Goal: Task Accomplishment & Management: Use online tool/utility

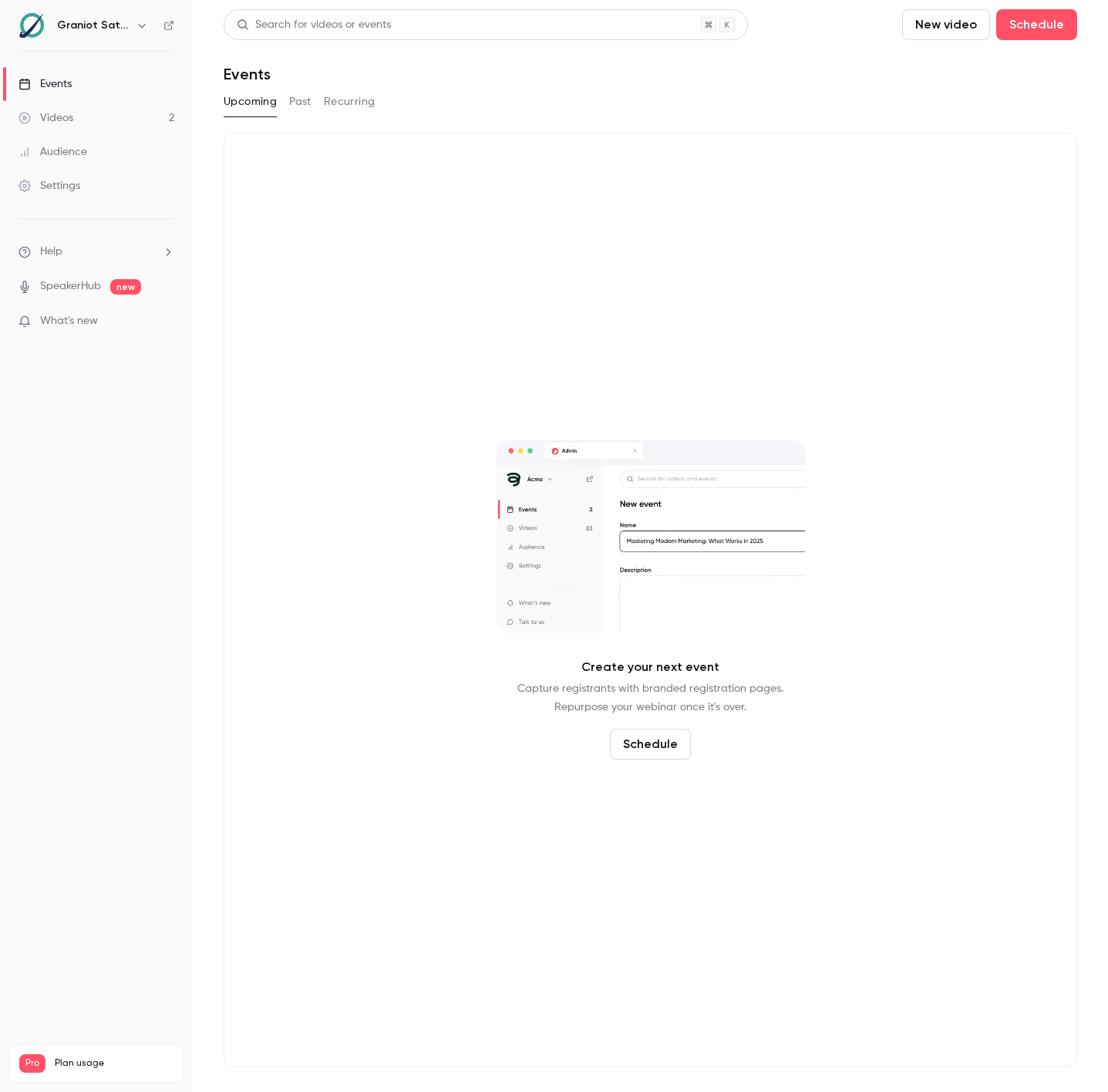
click at [308, 97] on button "Past" at bounding box center [300, 101] width 22 height 25
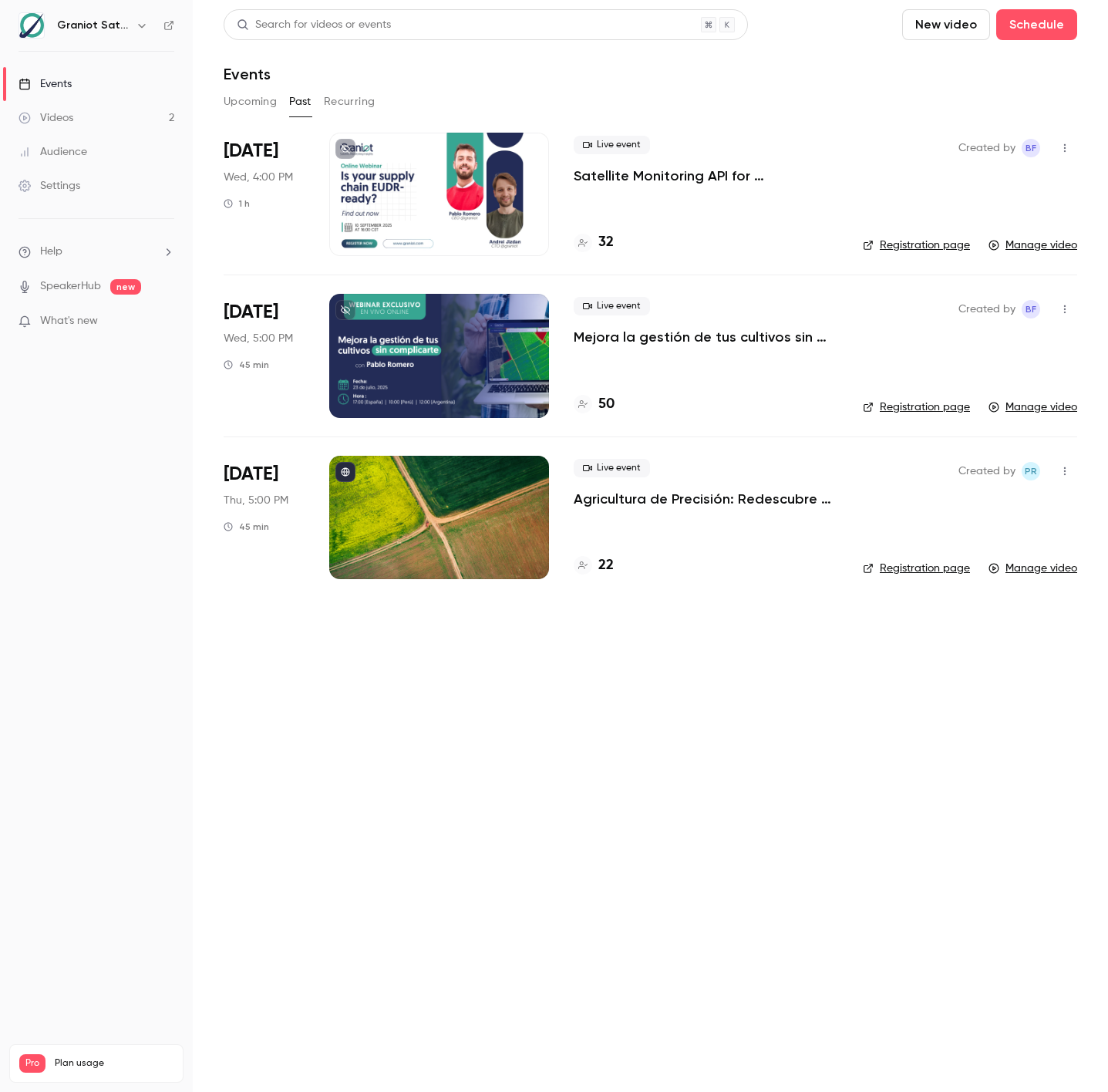
click at [600, 243] on h4 "32" at bounding box center [606, 243] width 15 height 21
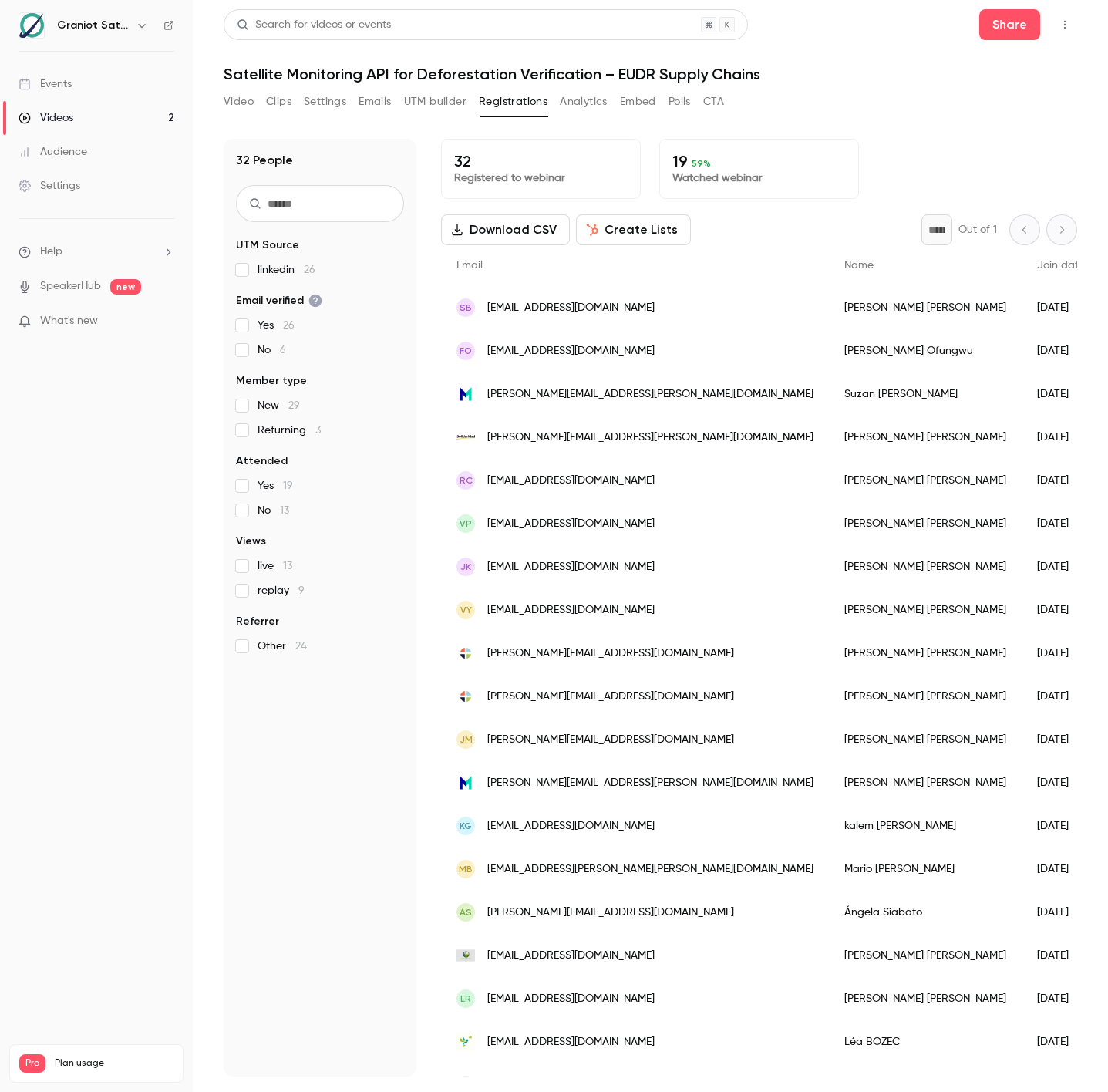
click at [661, 241] on button "Create Lists" at bounding box center [634, 229] width 115 height 31
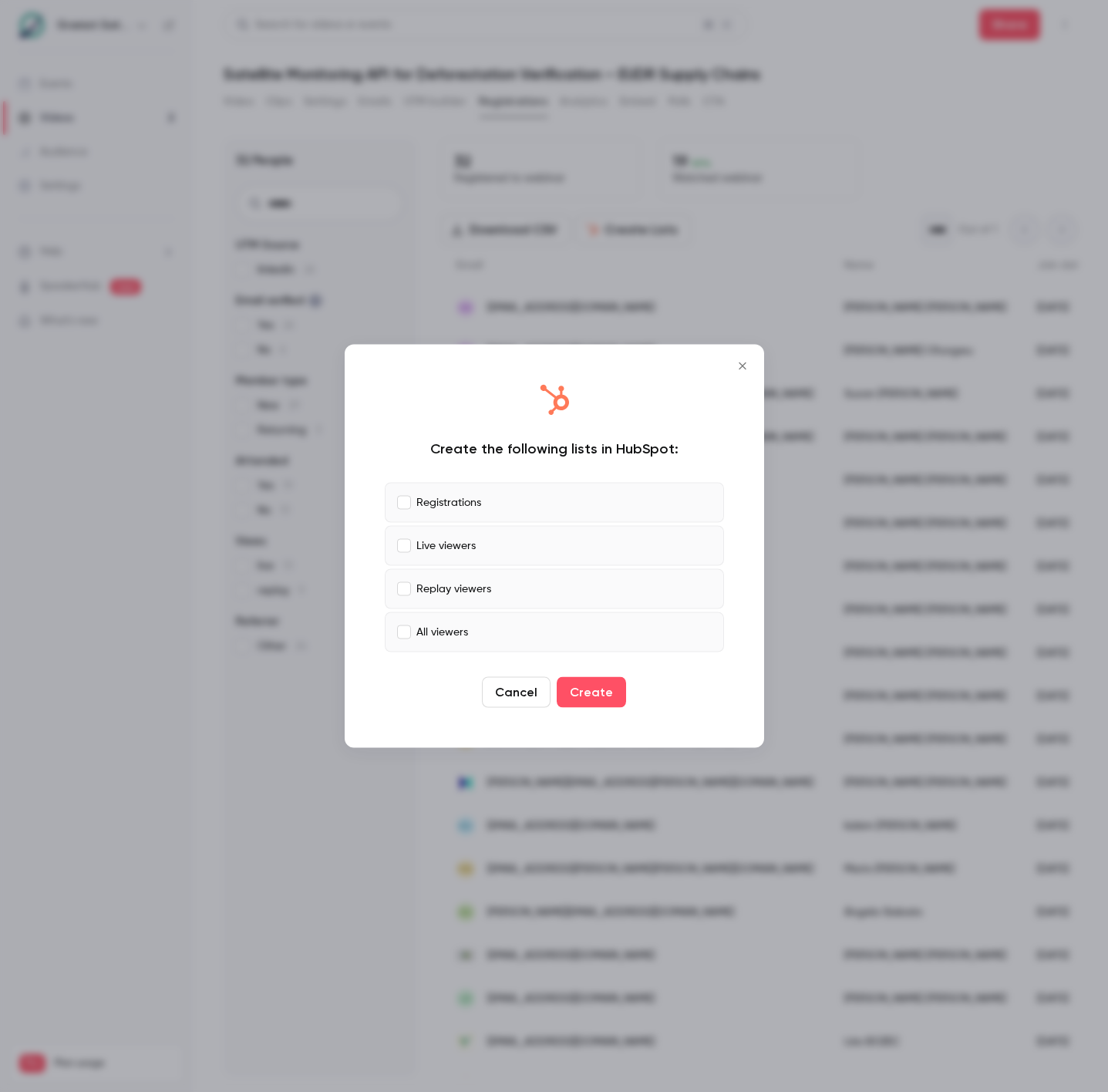
click at [542, 551] on label "Live viewers" at bounding box center [554, 546] width 339 height 40
click at [530, 587] on label "Replay viewers" at bounding box center [554, 589] width 339 height 40
click at [506, 627] on label "All viewers" at bounding box center [554, 632] width 339 height 40
click at [581, 684] on button "Create" at bounding box center [591, 692] width 69 height 31
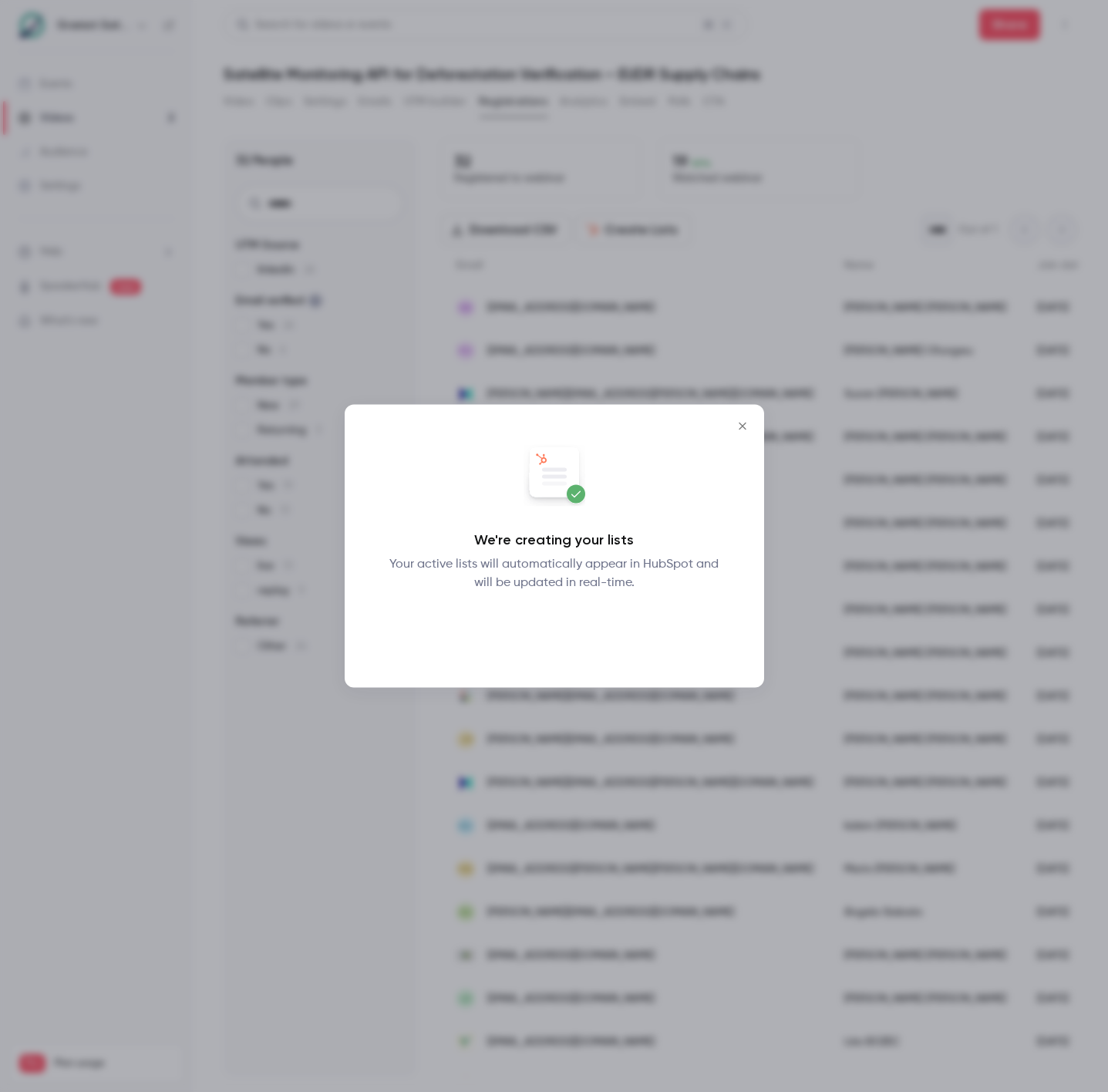
click at [556, 639] on button "Okay" at bounding box center [554, 632] width 57 height 31
